Goal: Task Accomplishment & Management: Use online tool/utility

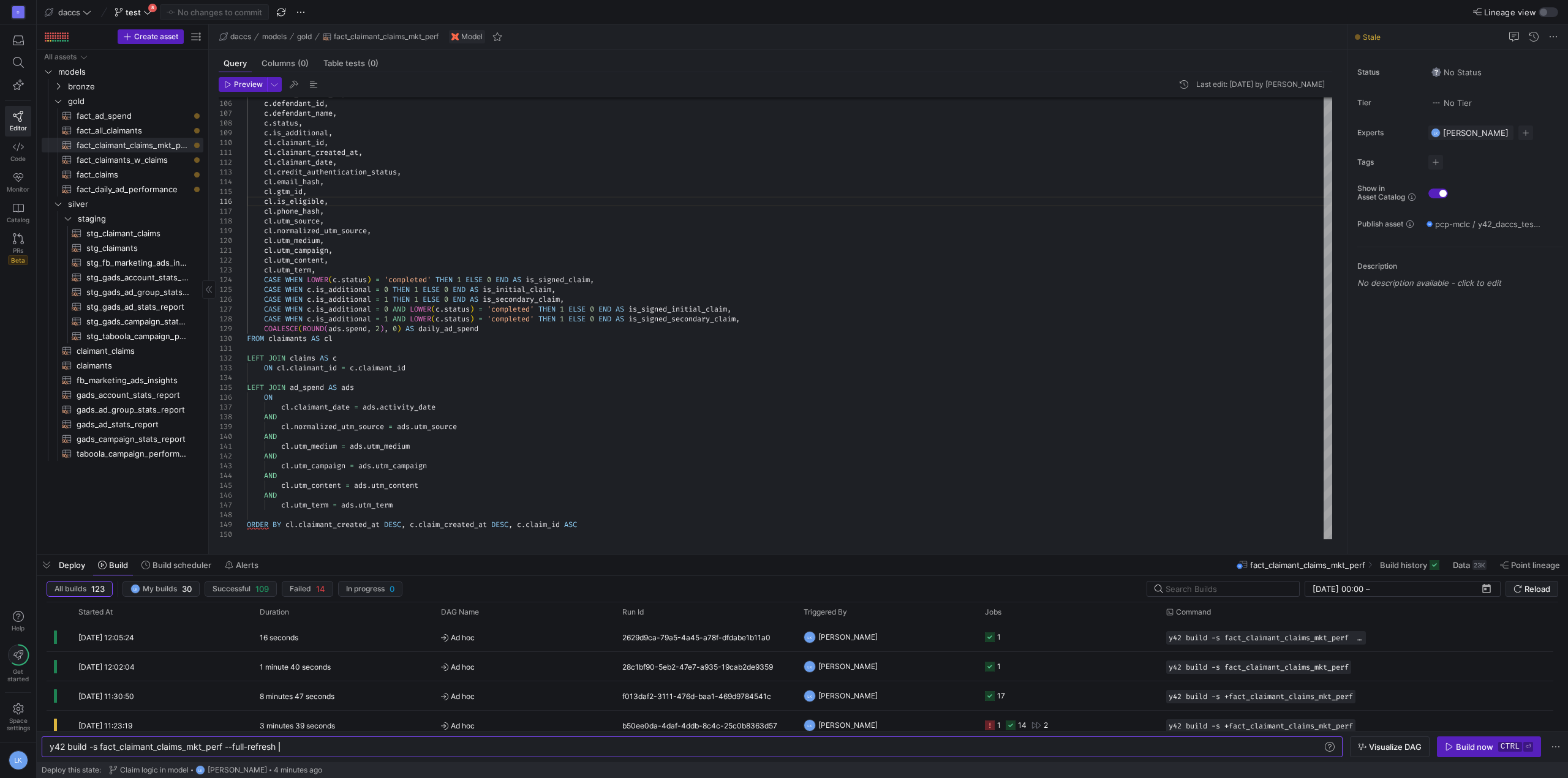
click at [115, 523] on div "All assets models bronze gold fact_ad_spend​​​​​​​​​​ fact_all_claimants​​​​​​​…" at bounding box center [122, 299] width 162 height 500
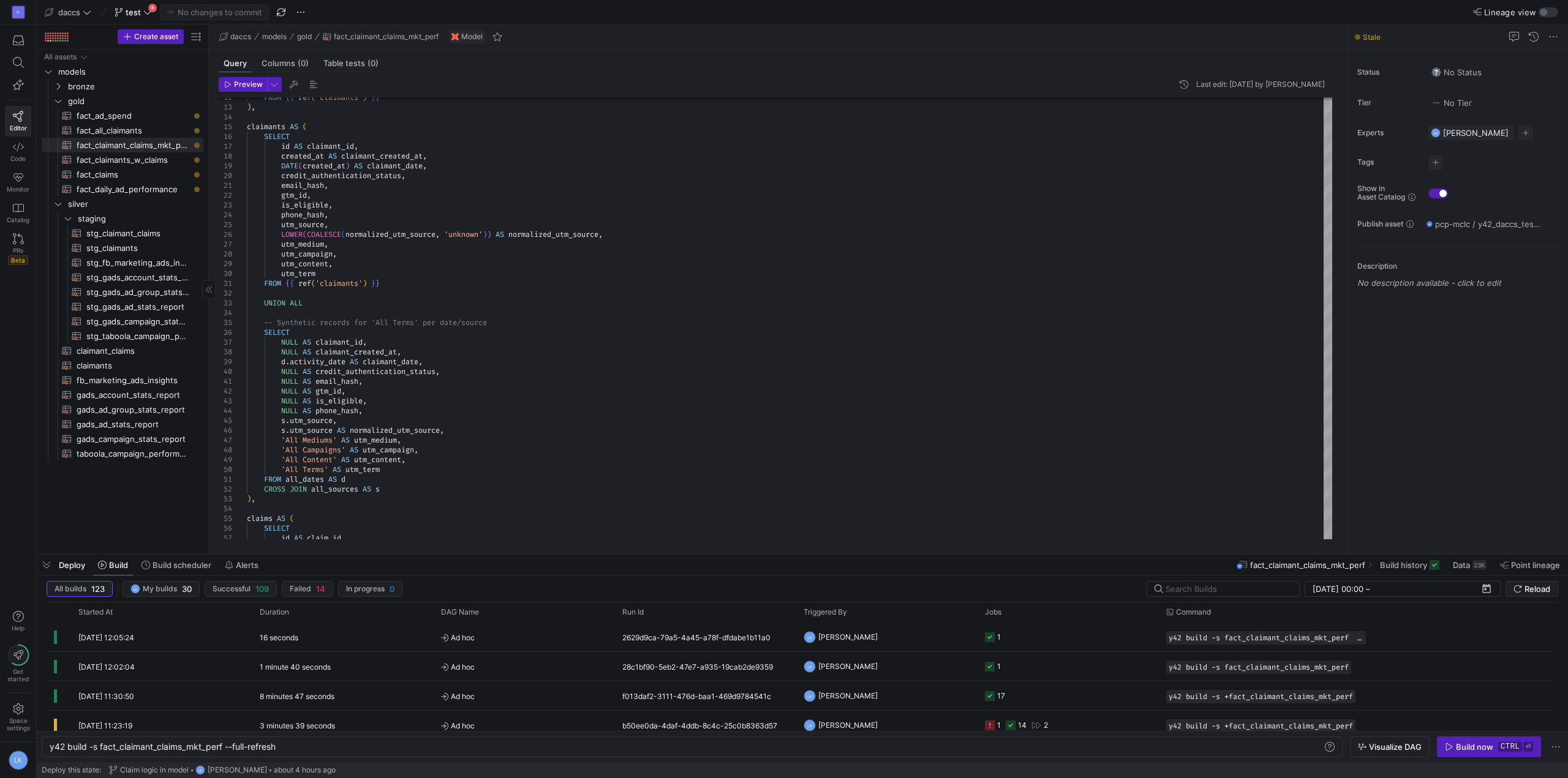
click at [136, 490] on div "All assets models bronze gold fact_ad_spend​​​​​​​​​​ fact_all_claimants​​​​​​​…" at bounding box center [122, 299] width 162 height 500
click at [148, 491] on div "All assets models bronze gold fact_ad_spend​​​​​​​​​​ fact_all_claimants​​​​​​​…" at bounding box center [122, 299] width 162 height 500
click at [638, 11] on y42-top-nav "daccs test 8 No changes to commit Lineage view" at bounding box center [802, 12] width 1531 height 25
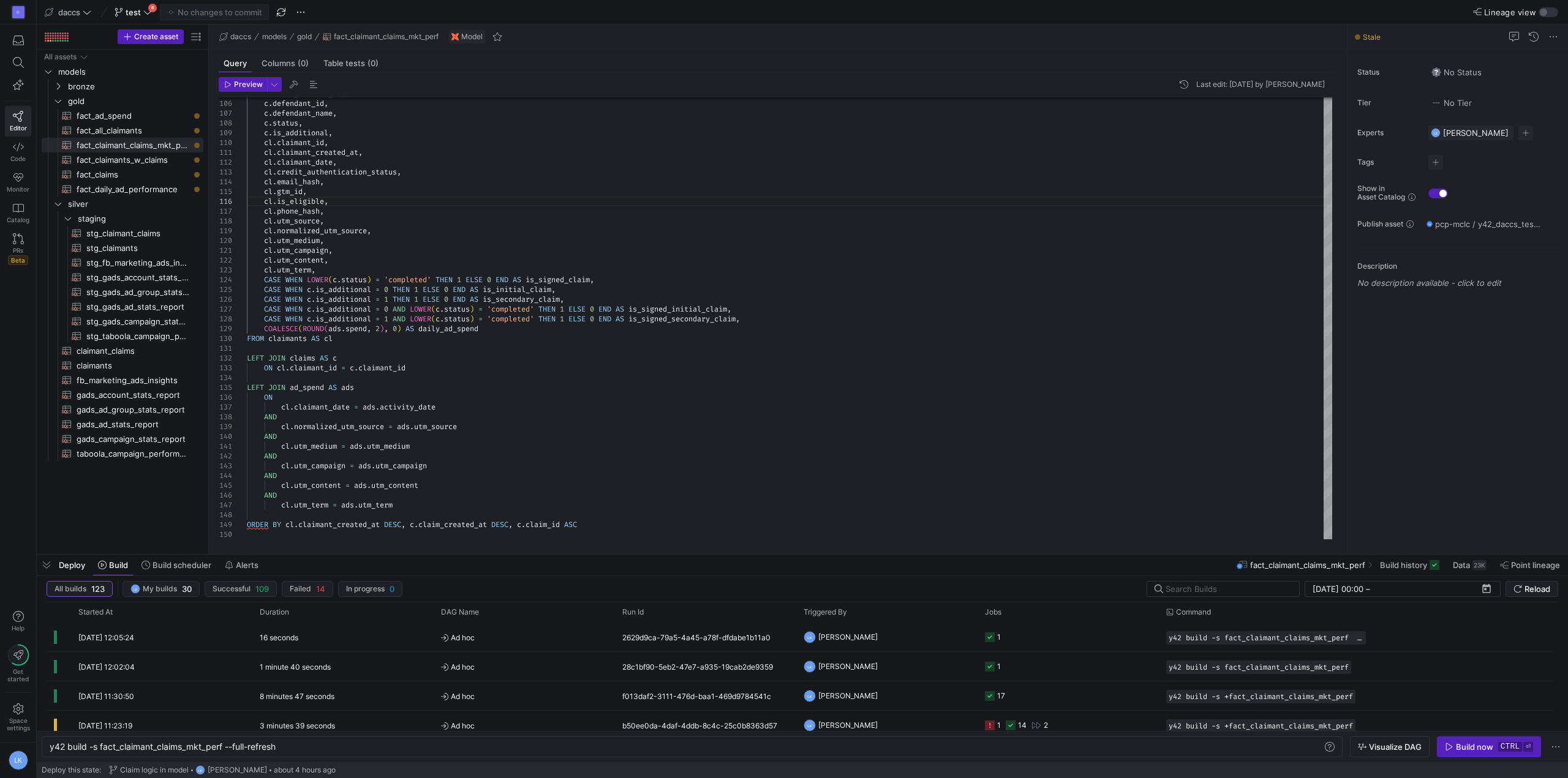
click at [687, 18] on y42-top-nav "daccs test 8 No changes to commit Lineage view" at bounding box center [802, 12] width 1531 height 25
click at [132, 492] on div "All assets models bronze gold fact_ad_spend​​​​​​​​​​ fact_all_claimants​​​​​​​…" at bounding box center [122, 299] width 162 height 500
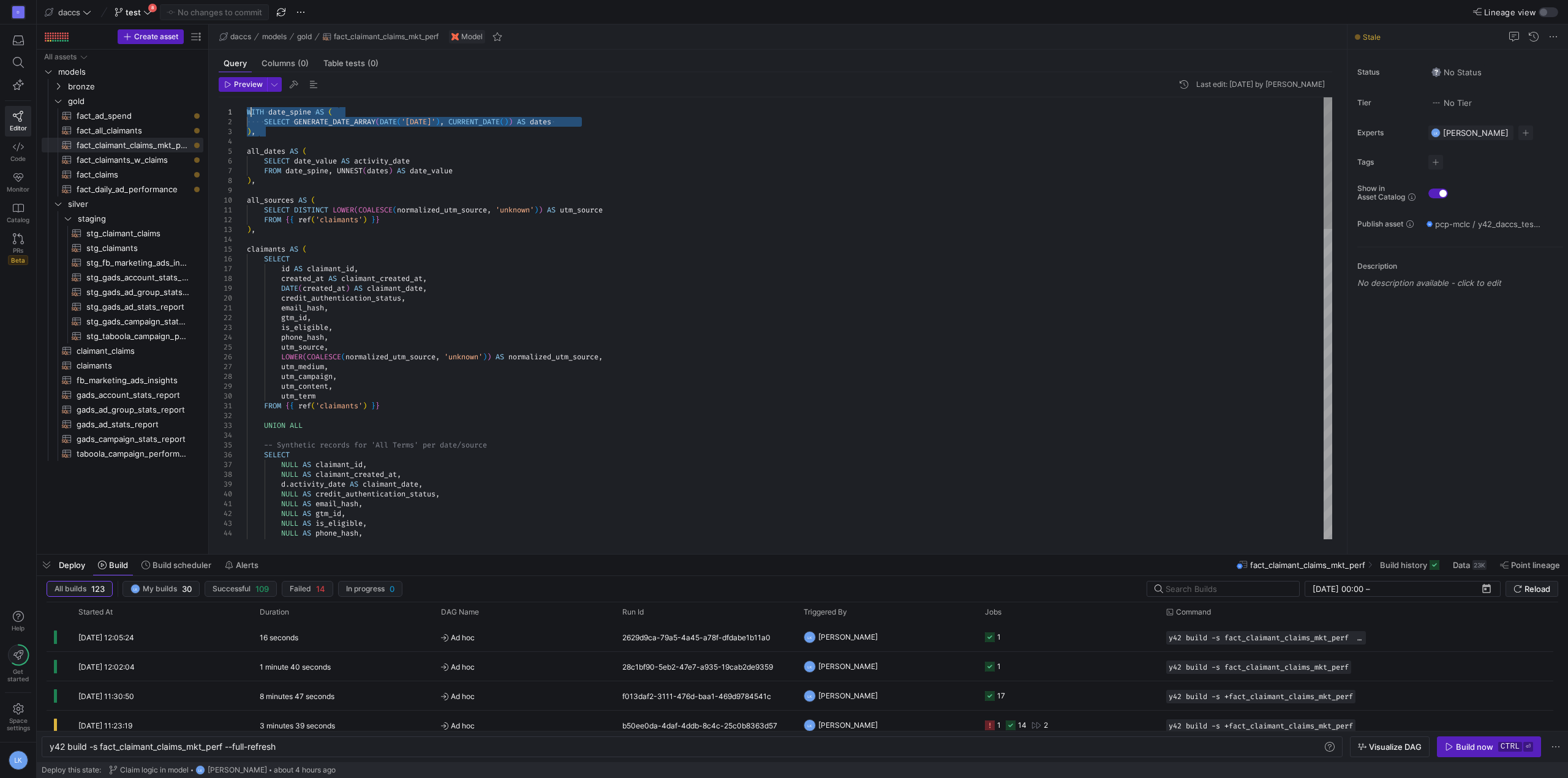
drag, startPoint x: 250, startPoint y: 114, endPoint x: 241, endPoint y: 110, distance: 9.8
drag, startPoint x: 264, startPoint y: 131, endPoint x: 241, endPoint y: 116, distance: 27.5
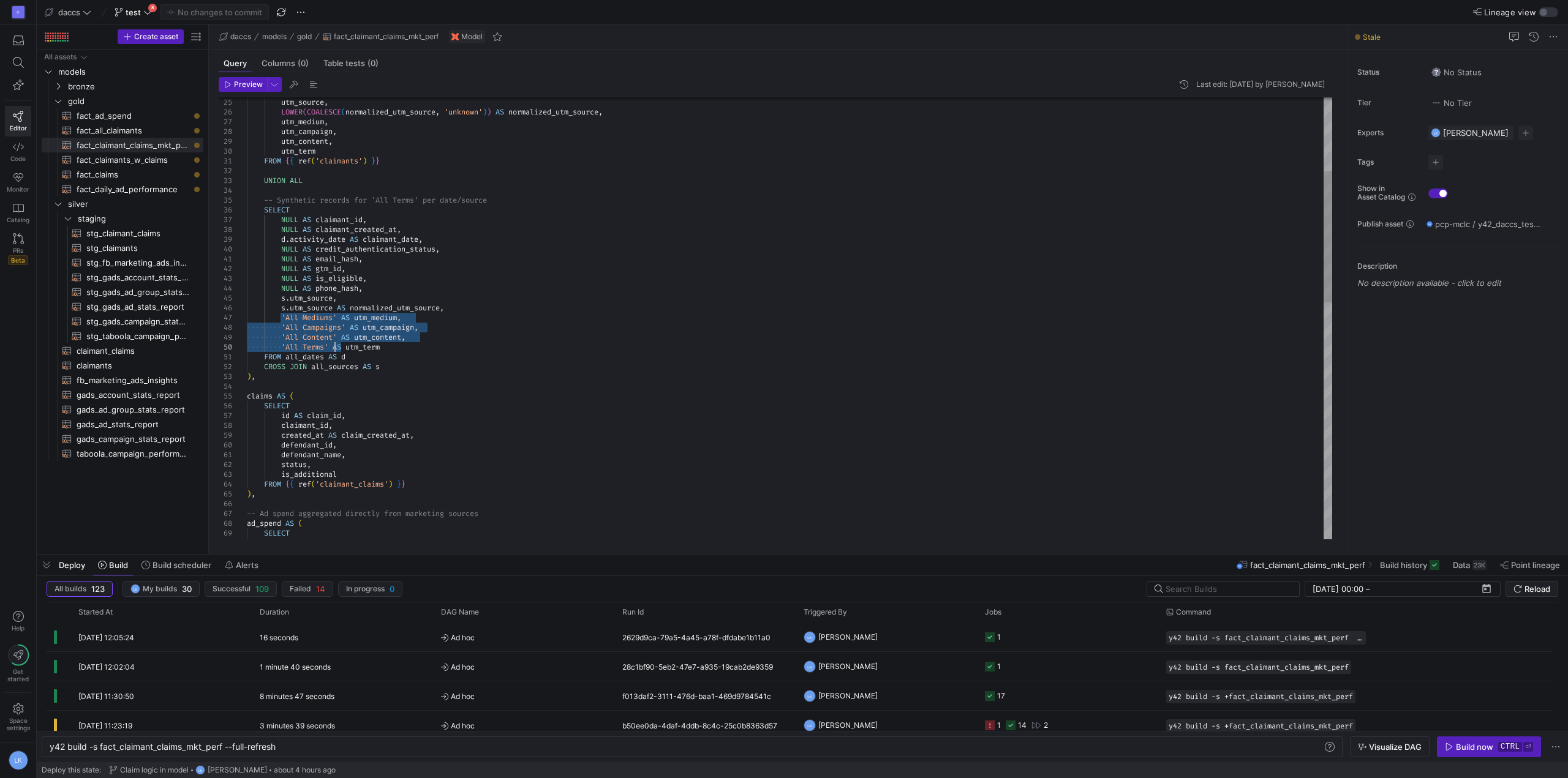
drag, startPoint x: 285, startPoint y: 318, endPoint x: 335, endPoint y: 346, distance: 57.3
click at [335, 346] on div "NULL AS is_eligible , NULL AS phone_hash , s . utm_source , NULL AS claimant_id…" at bounding box center [790, 592] width 1085 height 1479
click at [326, 350] on div "NULL AS is_eligible , NULL AS phone_hash , s . utm_source , NULL AS claimant_id…" at bounding box center [790, 592] width 1085 height 1479
drag, startPoint x: 330, startPoint y: 346, endPoint x: 282, endPoint y: 317, distance: 56.1
click at [282, 317] on div "NULL AS is_eligible , NULL AS phone_hash , s . utm_source , NULL AS claimant_id…" at bounding box center [790, 592] width 1085 height 1479
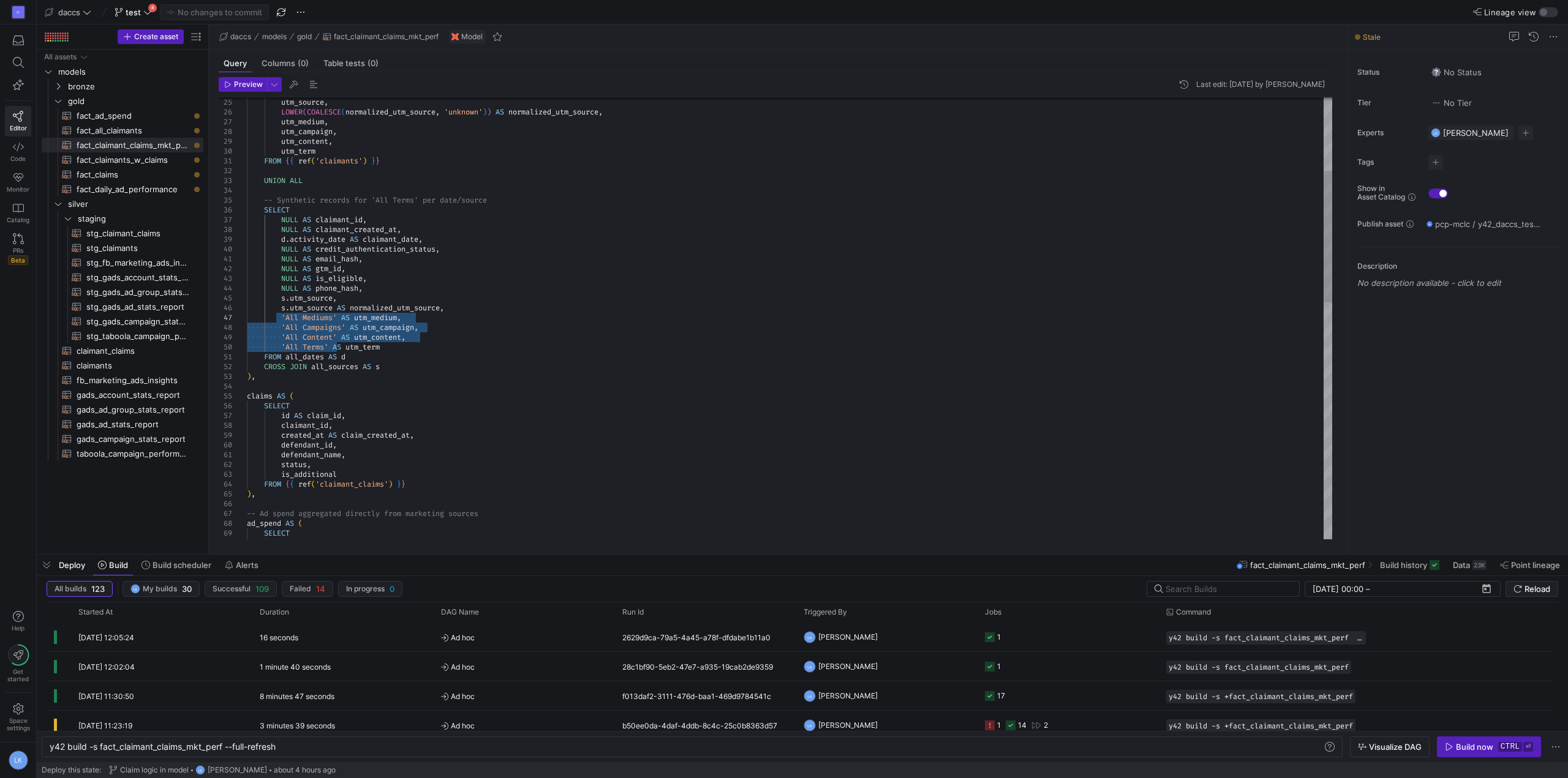
click at [403, 311] on div "NULL AS is_eligible , NULL AS phone_hash , s . utm_source , NULL AS claimant_id…" at bounding box center [790, 592] width 1085 height 1479
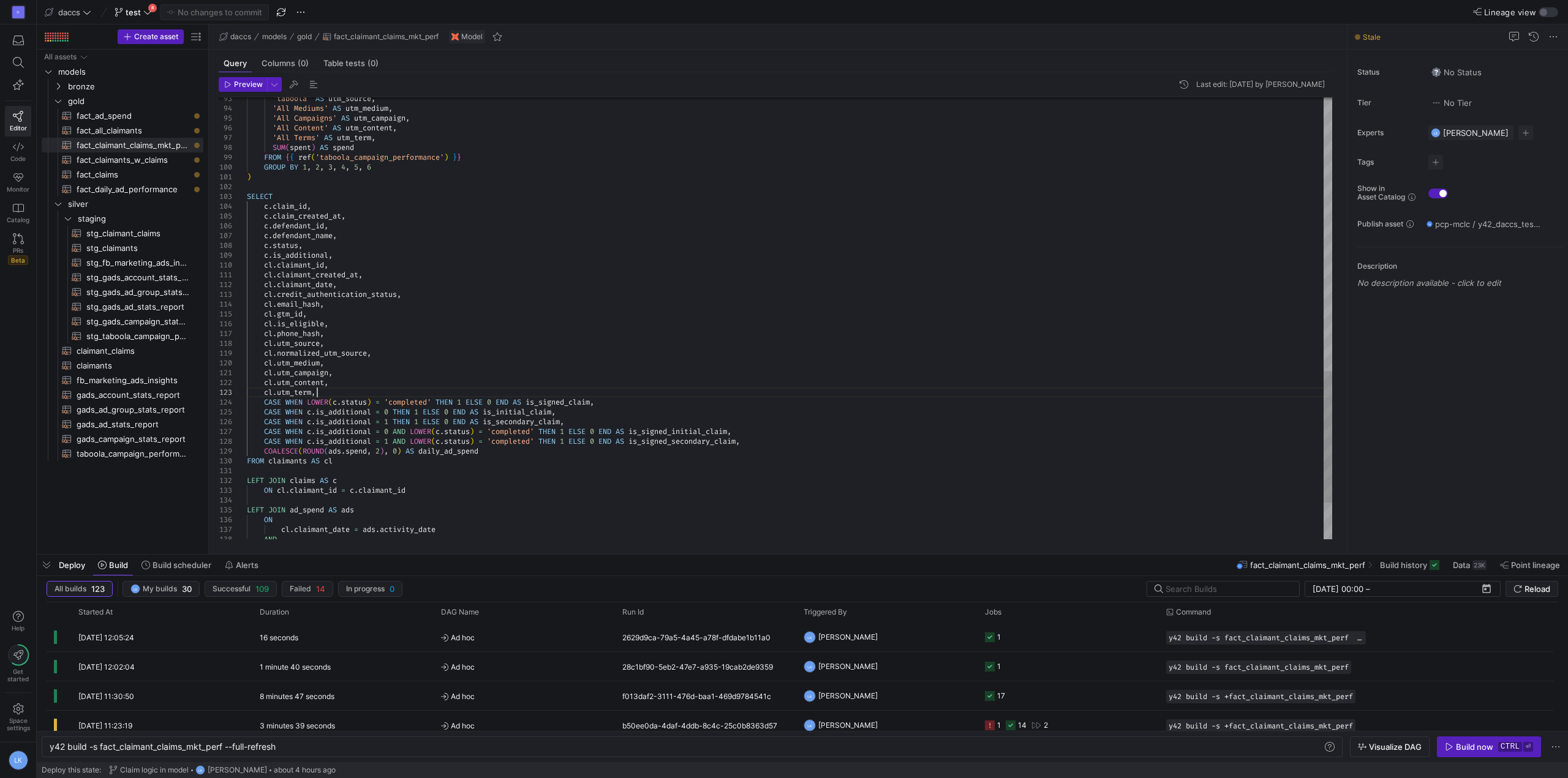
drag, startPoint x: 325, startPoint y: 396, endPoint x: 307, endPoint y: 383, distance: 22.2
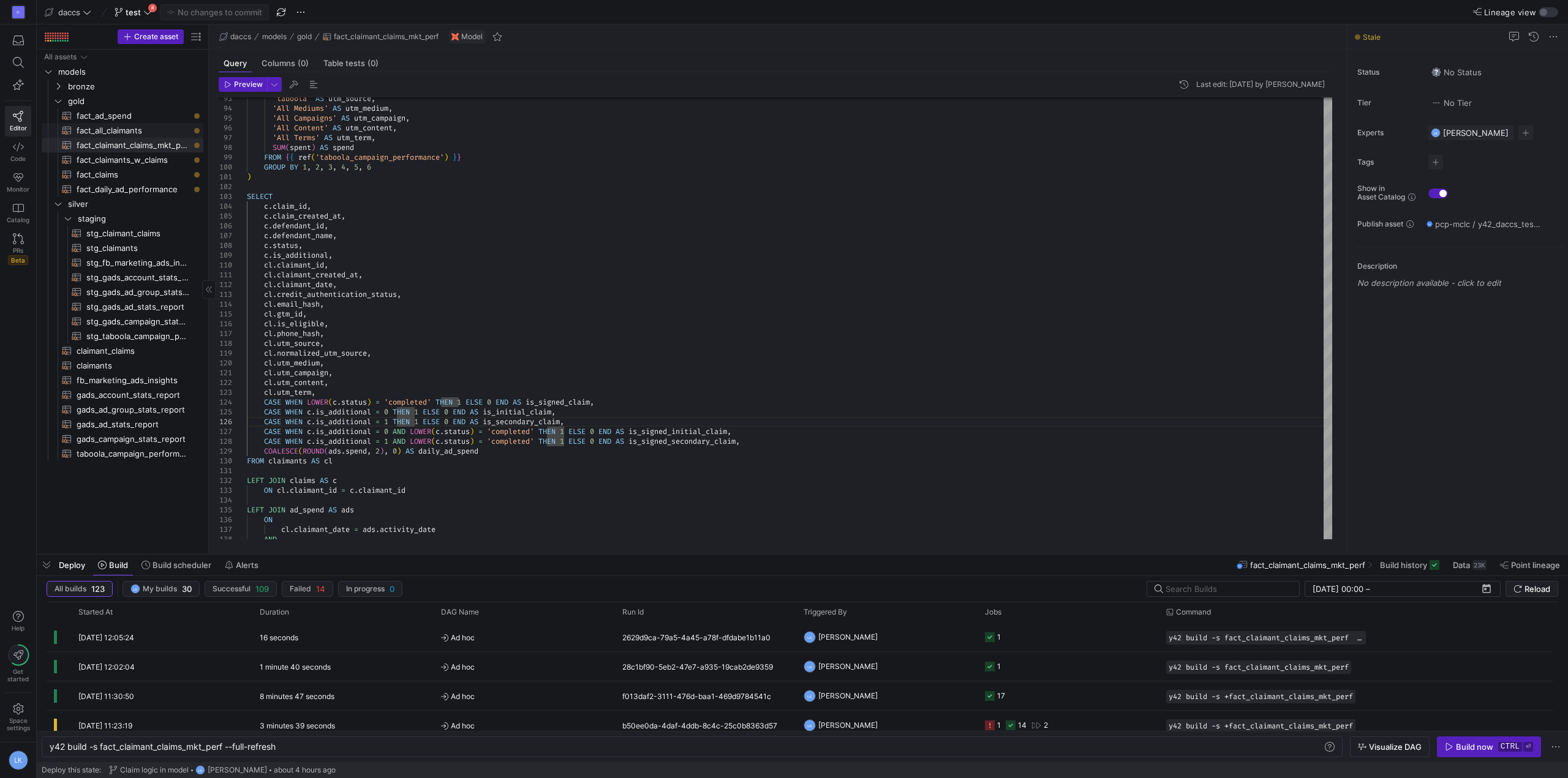
click at [122, 130] on span "fact_all_claimants​​​​​​​​​​" at bounding box center [133, 130] width 113 height 14
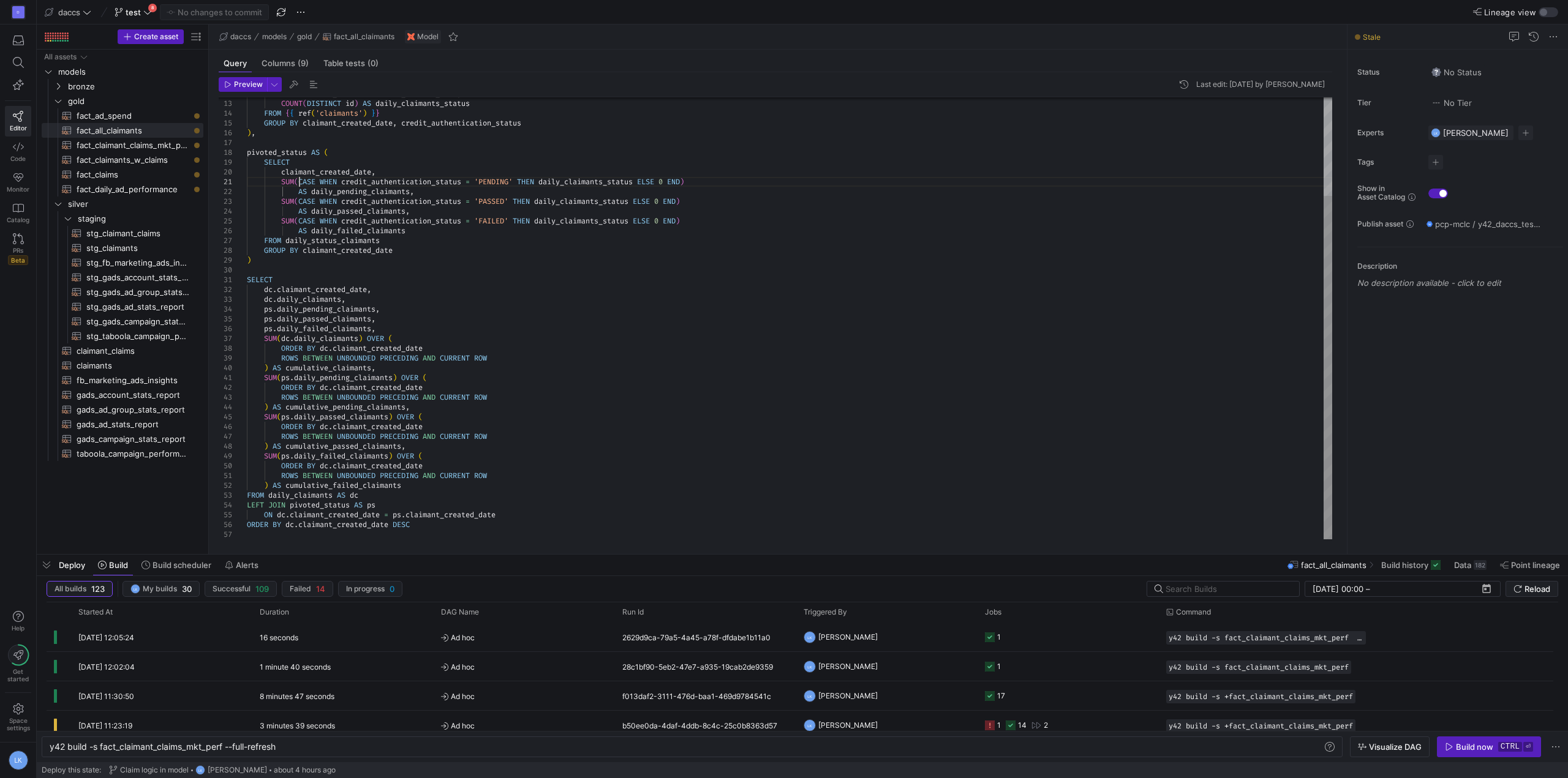
scroll to position [19, 0]
type textarea "SUM(CASE WHEN credit_authentication_status = 'PENDING' THEN daily_claimants_sta…"
drag, startPoint x: 297, startPoint y: 181, endPoint x: 691, endPoint y: 181, distance: 394.0
click at [691, 181] on div "DATE ( created_at ) AS claimant_created_date , COUNT ( DISTINCT id ) AS daily_c…" at bounding box center [790, 255] width 1085 height 568
click at [25, 295] on div "D Editor Code Monitor Catalog PRs Beta Help Get started Space settings LK" at bounding box center [18, 389] width 36 height 778
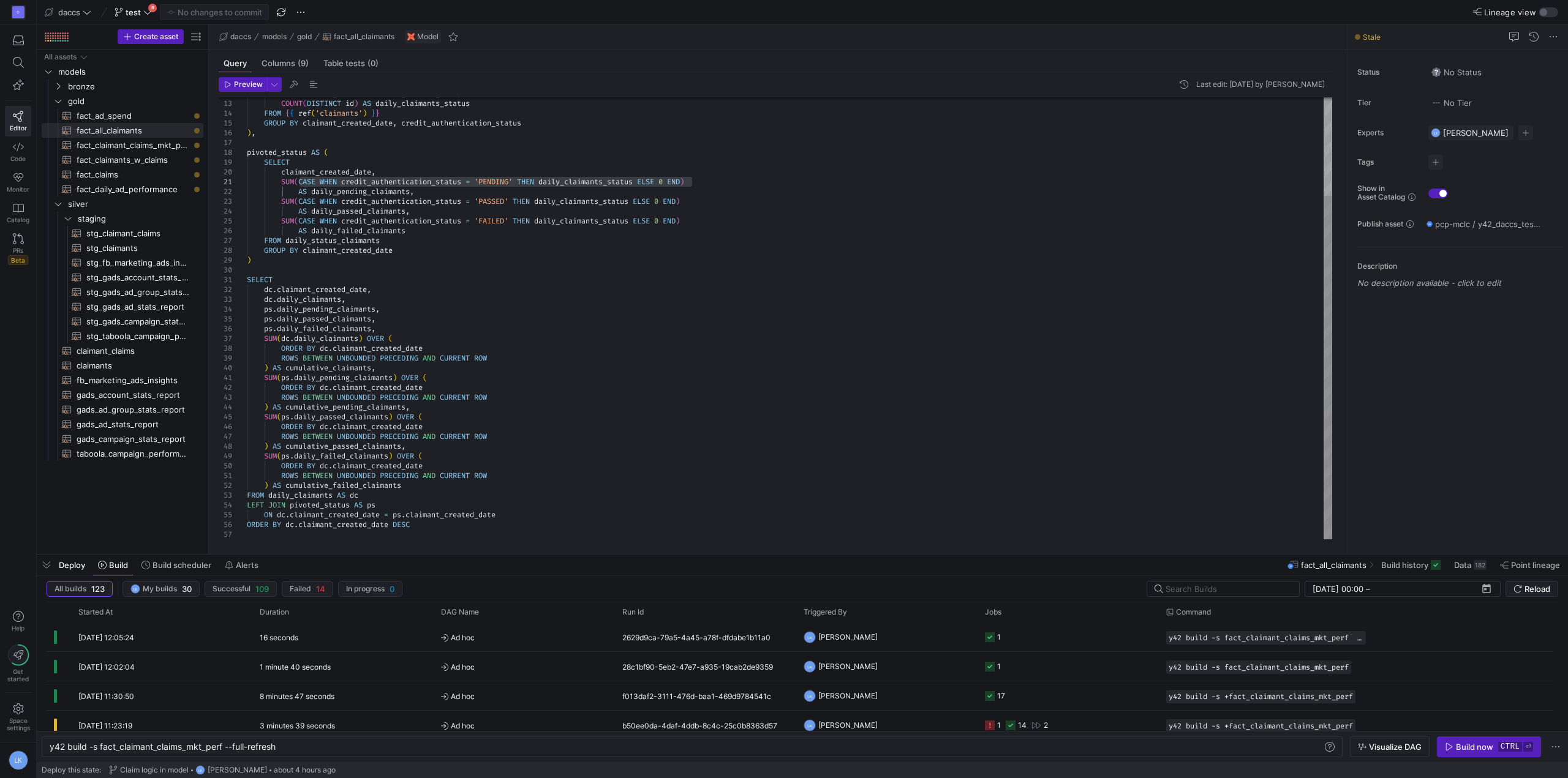
click at [371, 248] on div "DATE ( created_at ) AS claimant_created_date , COUNT ( DISTINCT id ) AS daily_c…" at bounding box center [790, 255] width 1085 height 568
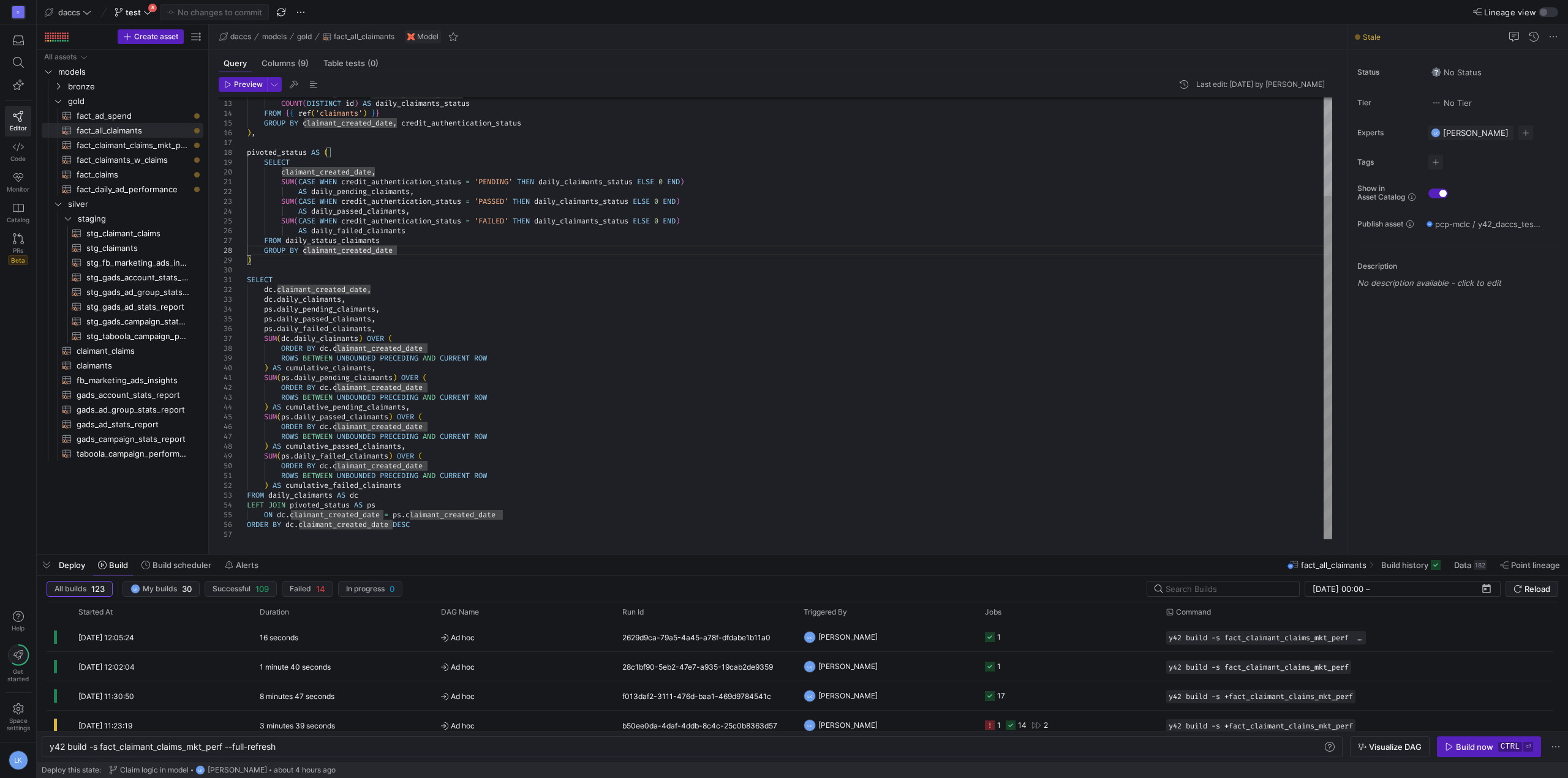
click at [424, 251] on div "DATE ( created_at ) AS claimant_created_date , COUNT ( DISTINCT id ) AS daily_c…" at bounding box center [790, 255] width 1085 height 568
click at [442, 249] on div "DATE ( created_at ) AS claimant_created_date , COUNT ( DISTINCT id ) AS daily_c…" at bounding box center [790, 255] width 1085 height 568
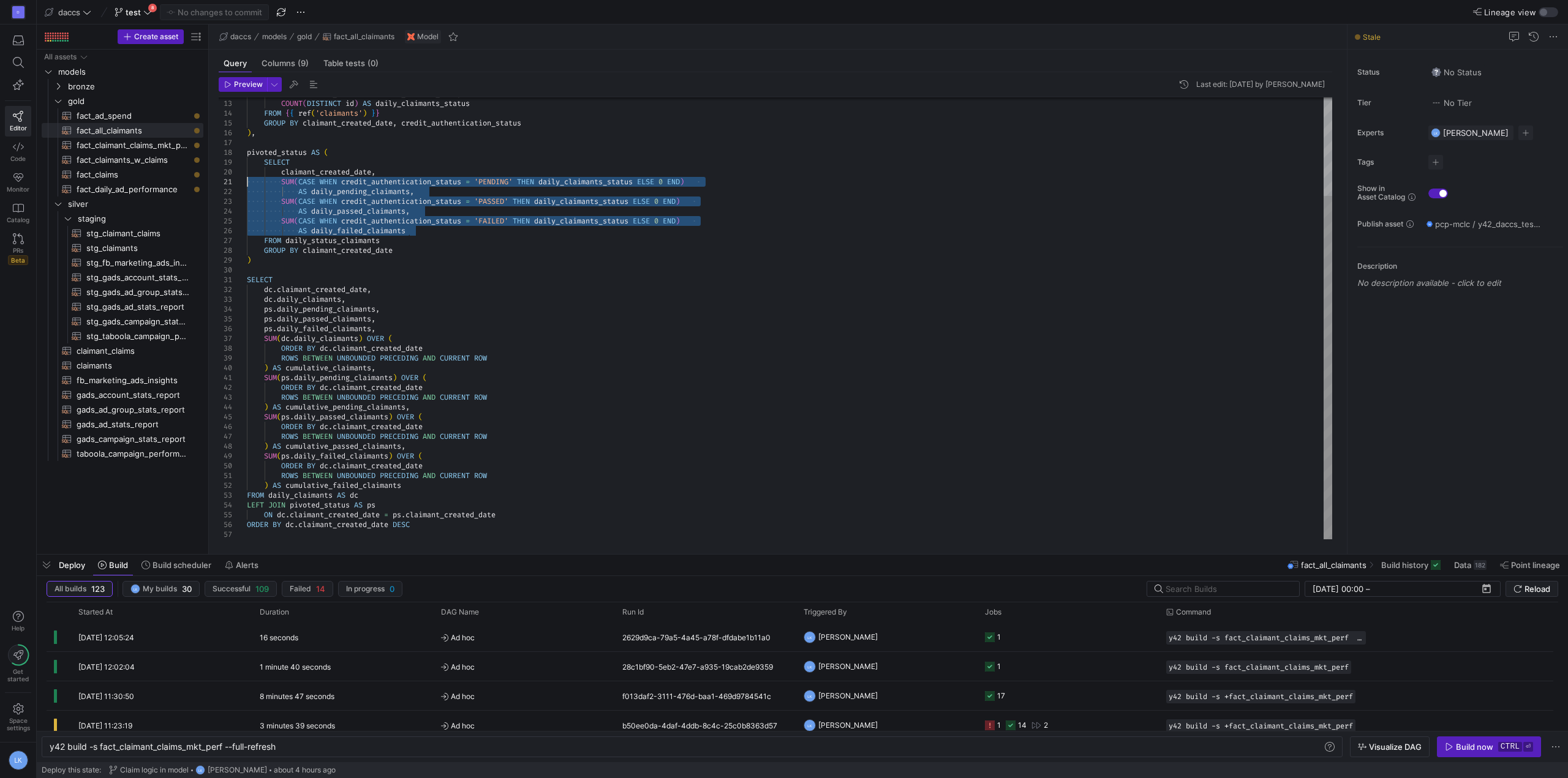
drag, startPoint x: 416, startPoint y: 231, endPoint x: 235, endPoint y: 181, distance: 187.8
click at [247, 181] on div "DATE ( created_at ) AS claimant_created_date , COUNT ( DISTINCT id ) AS daily_c…" at bounding box center [790, 255] width 1085 height 568
